Goal: Task Accomplishment & Management: Manage account settings

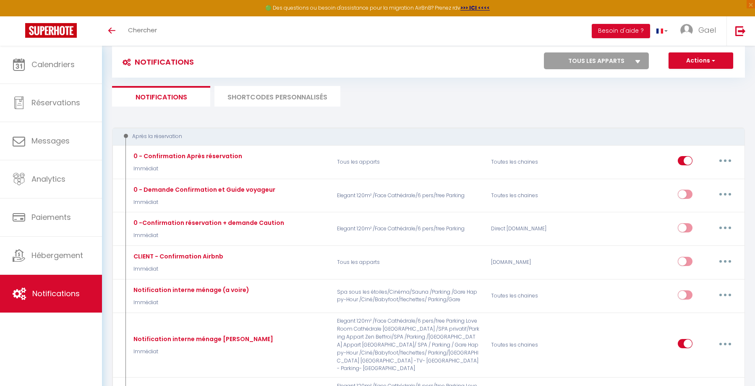
scroll to position [1, 0]
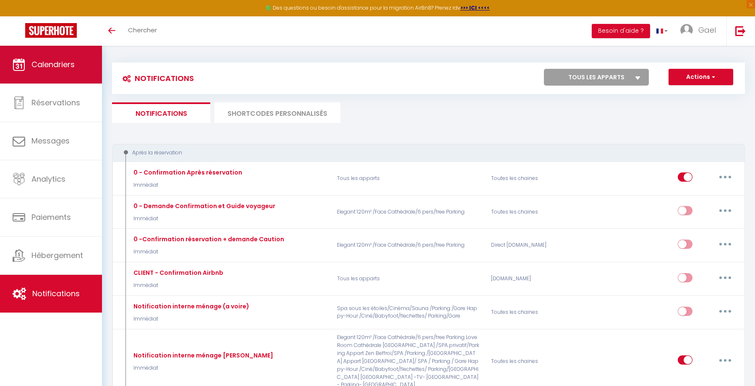
click at [44, 60] on span "Calendriers" at bounding box center [52, 64] width 43 height 10
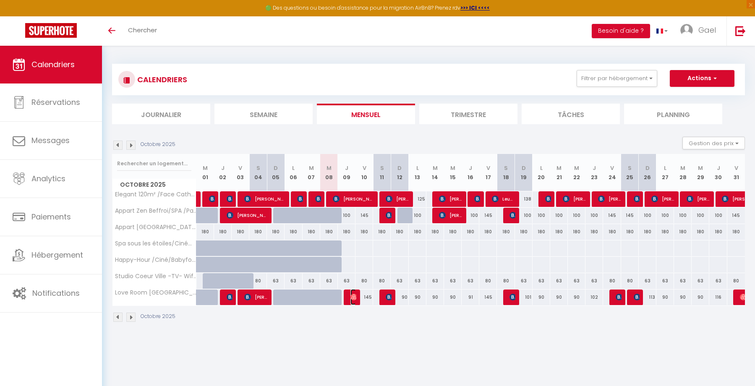
click at [355, 299] on img at bounding box center [353, 297] width 7 height 7
select select "OK"
select select "0"
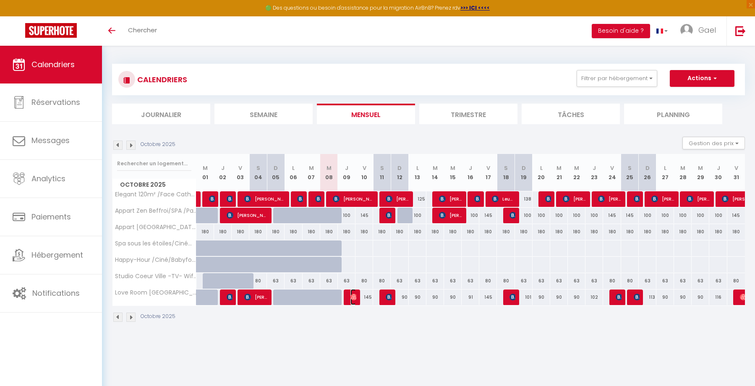
select select "1"
select select
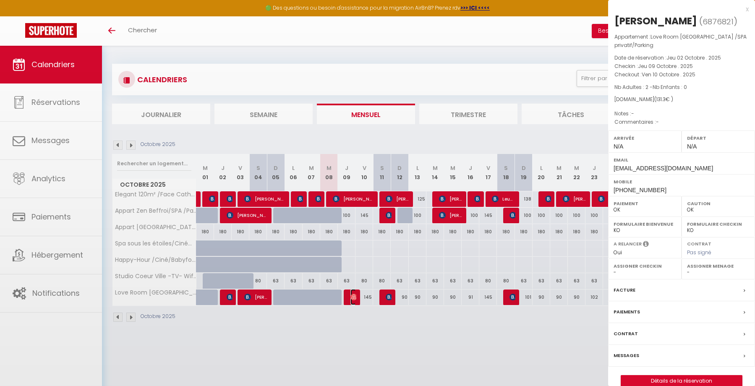
select select "42636"
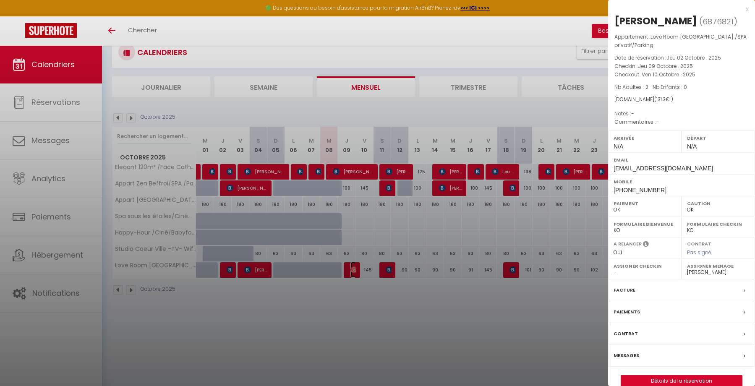
scroll to position [46, 0]
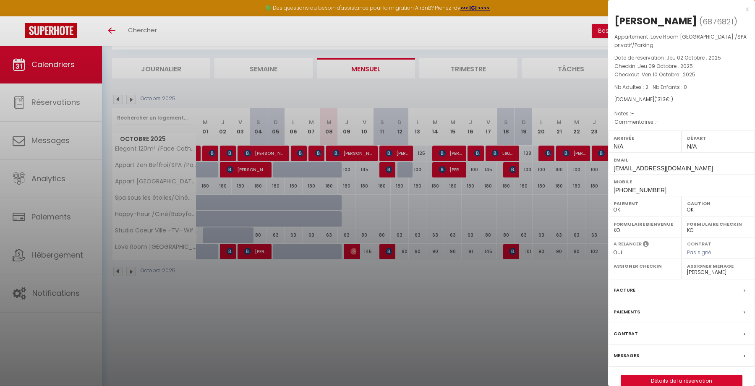
click at [493, 285] on div at bounding box center [377, 193] width 755 height 386
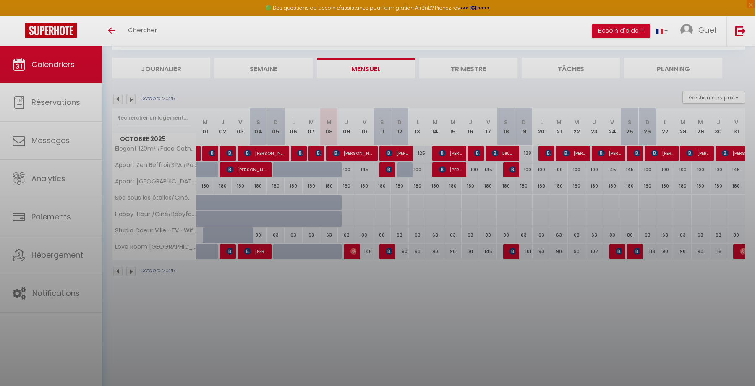
scroll to position [42, 0]
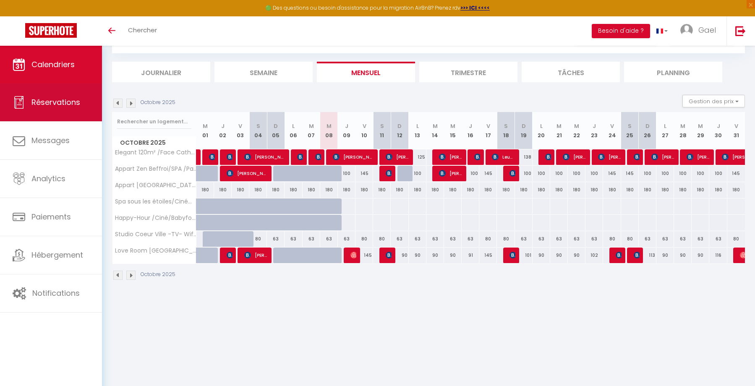
click at [45, 104] on span "Réservations" at bounding box center [55, 102] width 49 height 10
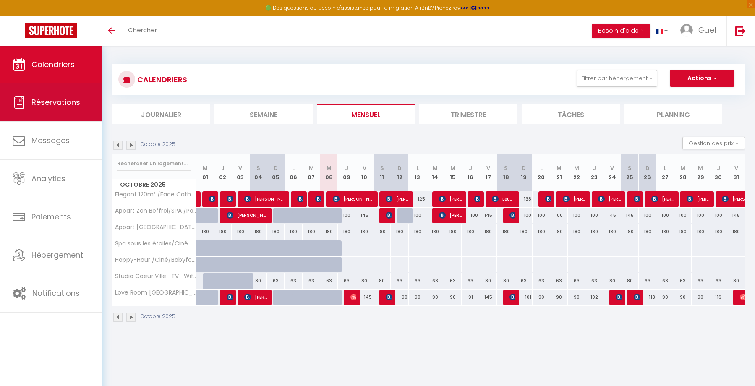
select select "not_cancelled"
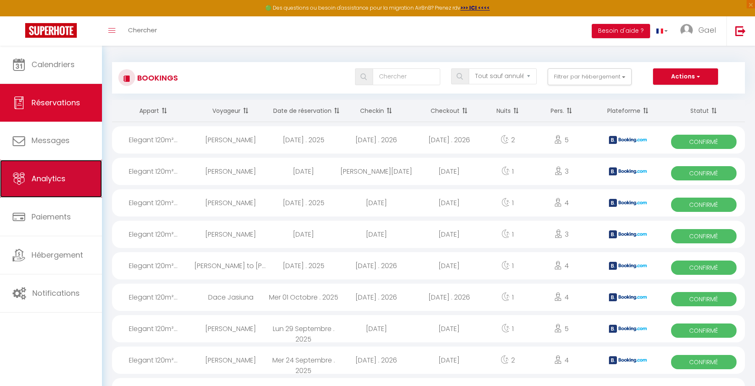
click at [46, 175] on span "Analytics" at bounding box center [48, 178] width 34 height 10
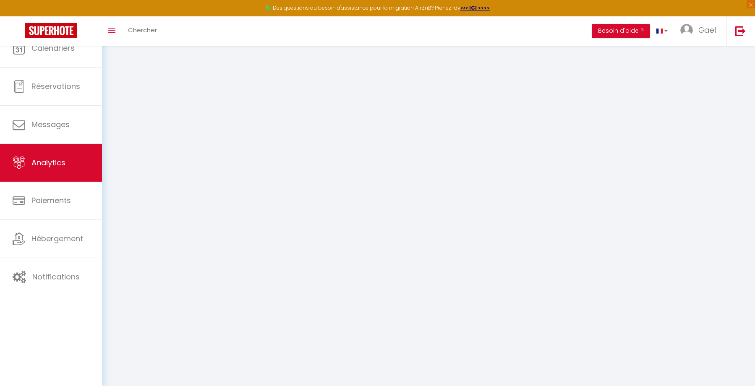
select select "2025"
select select "10"
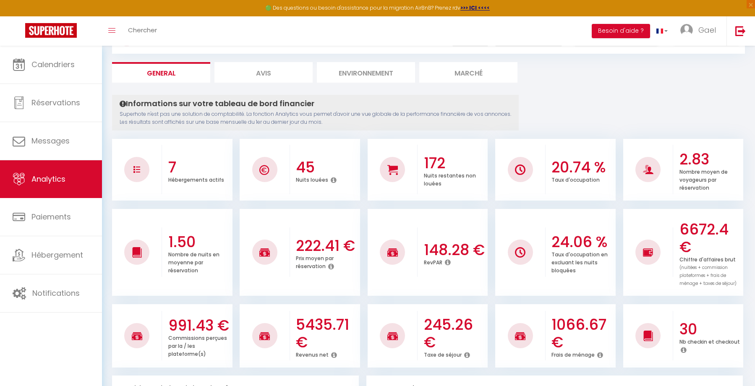
scroll to position [43, 0]
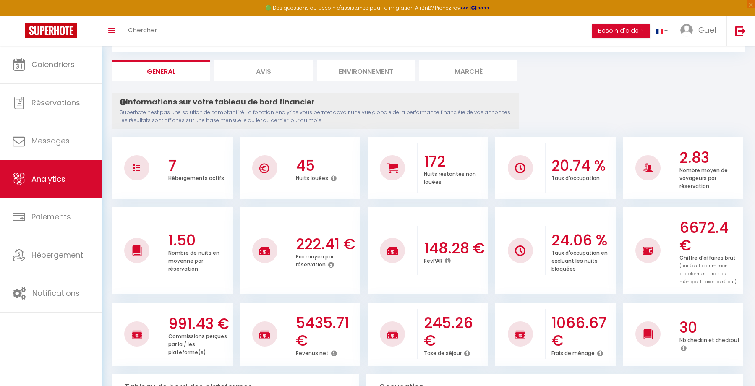
click at [239, 78] on li "Avis" at bounding box center [263, 70] width 98 height 21
select select "2025"
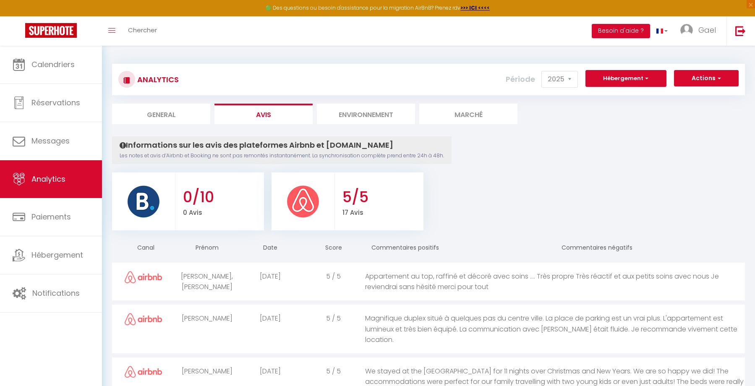
click at [616, 249] on th "Commentaires négatifs" at bounding box center [650, 249] width 190 height 24
click at [608, 247] on th "Commentaires négatifs" at bounding box center [650, 249] width 190 height 24
click at [368, 115] on li "Environnement" at bounding box center [366, 114] width 98 height 21
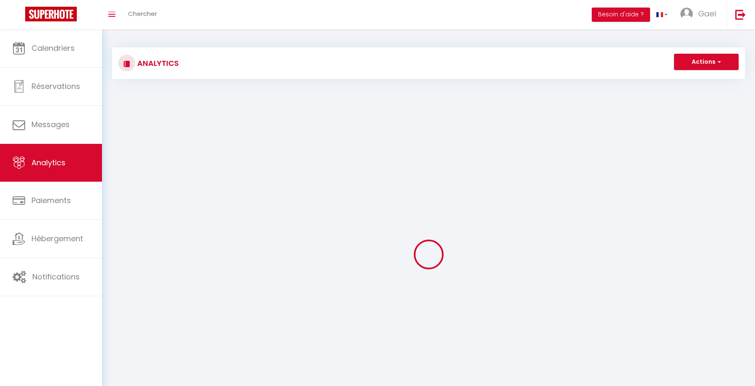
scroll to position [6, 0]
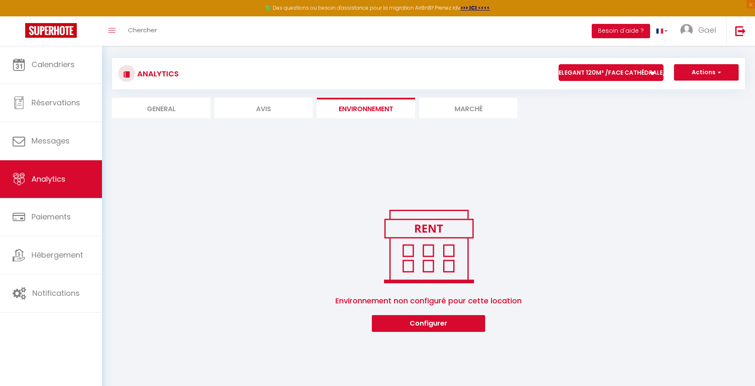
click at [451, 107] on li "Marché" at bounding box center [468, 108] width 98 height 21
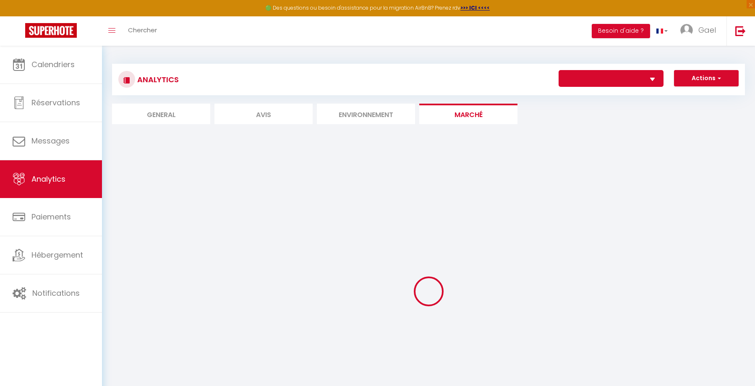
select select "50152"
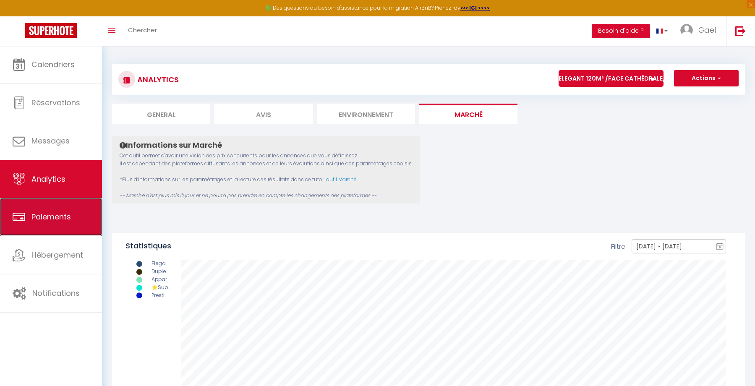
click at [56, 214] on span "Paiements" at bounding box center [50, 217] width 39 height 10
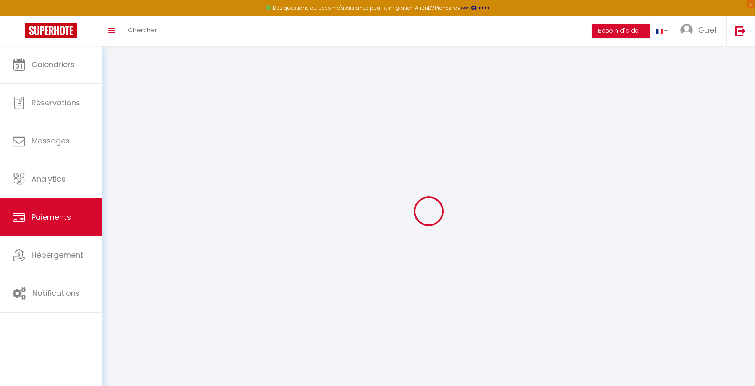
select select "2"
select select "0"
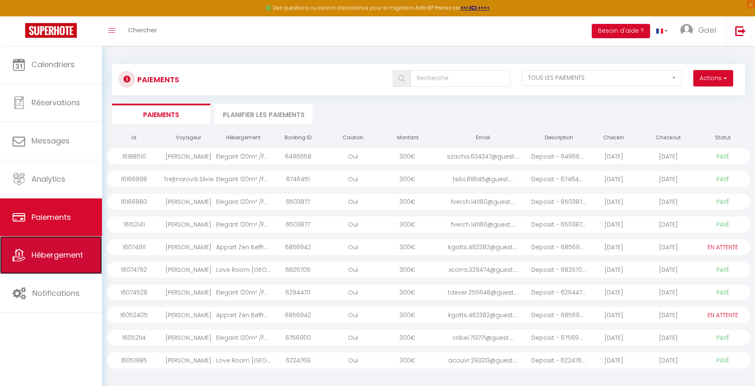
click at [79, 264] on link "Hébergement" at bounding box center [51, 255] width 102 height 38
